Goal: Information Seeking & Learning: Understand process/instructions

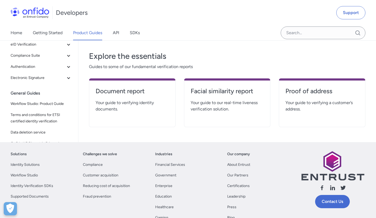
scroll to position [124, 0]
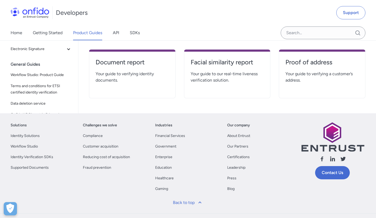
click at [122, 78] on span "Your guide to verifying identity documents." at bounding box center [131, 77] width 73 height 13
click at [119, 65] on h4 "Document report" at bounding box center [131, 62] width 73 height 8
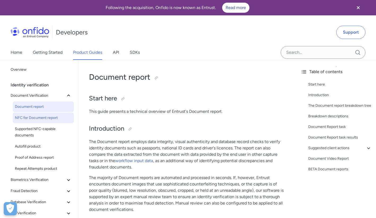
click at [47, 121] on span "NFC for Document report" at bounding box center [43, 118] width 57 height 6
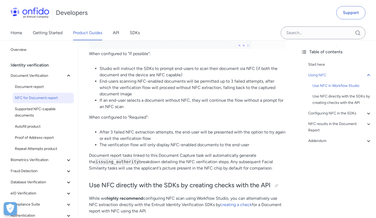
scroll to position [434, 0]
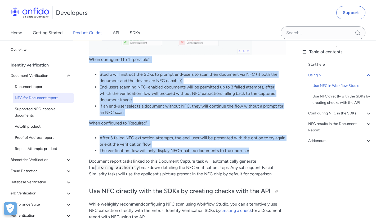
drag, startPoint x: 89, startPoint y: 60, endPoint x: 267, endPoint y: 150, distance: 199.9
copy div "When configured to "If possible": Studio will instruct the SDKs to prompt end-u…"
